Goal: Navigation & Orientation: Understand site structure

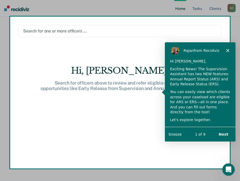
click at [219, 133] on button "Next" at bounding box center [223, 134] width 20 height 11
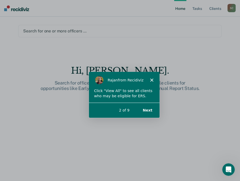
click at [147, 110] on button "Next" at bounding box center [147, 110] width 20 height 11
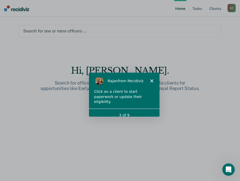
click at [152, 80] on icon "Close" at bounding box center [150, 80] width 3 height 3
